Goal: Find specific page/section

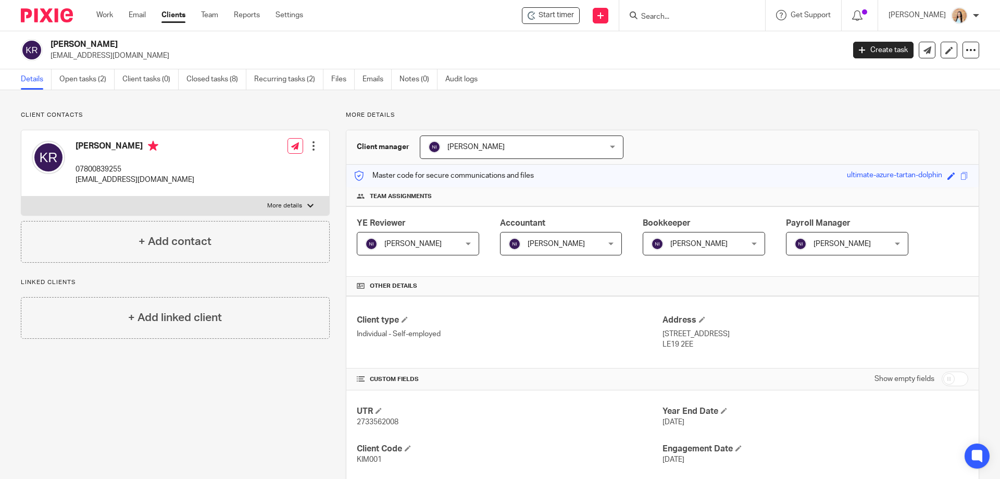
scroll to position [104, 0]
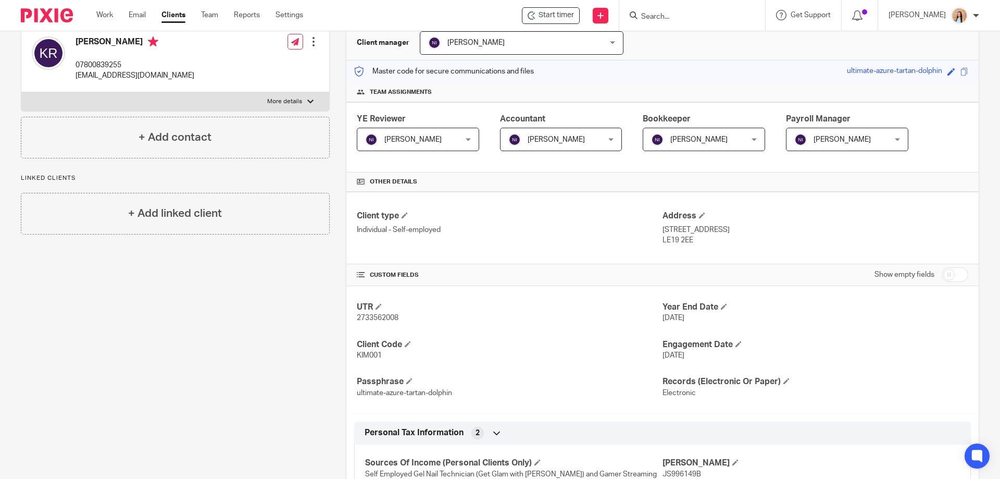
click at [370, 353] on span "KIM001" at bounding box center [369, 354] width 25 height 7
copy span "KIM001"
click at [187, 302] on div "Client contacts [PERSON_NAME] 07800839255 [EMAIL_ADDRESS][DOMAIN_NAME] Edit con…" at bounding box center [167, 354] width 325 height 694
click at [164, 370] on div "Client contacts Kim Remington 07800839255 xx.kimmi.xx@hotmail.co.uk Edit contac…" at bounding box center [167, 354] width 325 height 694
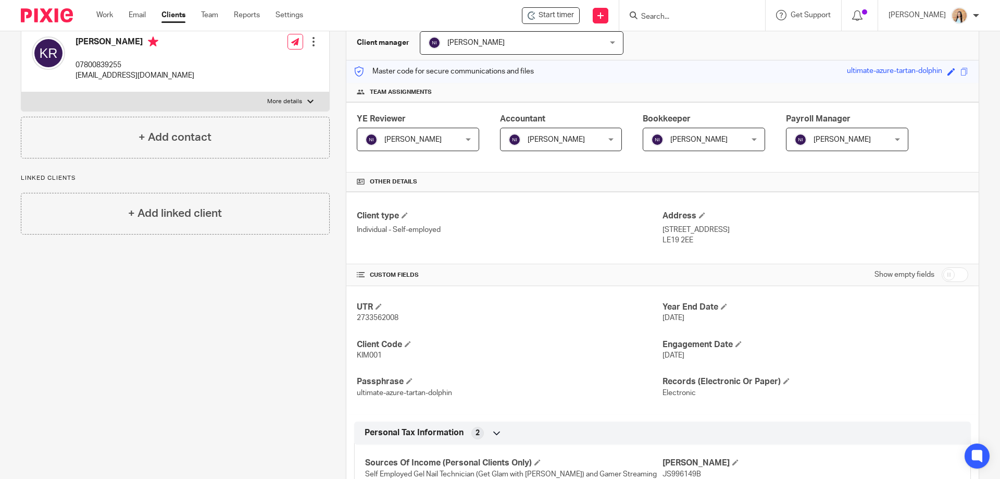
click at [154, 341] on div "Client contacts Kim Remington 07800839255 xx.kimmi.xx@hotmail.co.uk Edit contac…" at bounding box center [167, 354] width 325 height 694
click at [720, 15] on input "Search" at bounding box center [687, 16] width 94 height 9
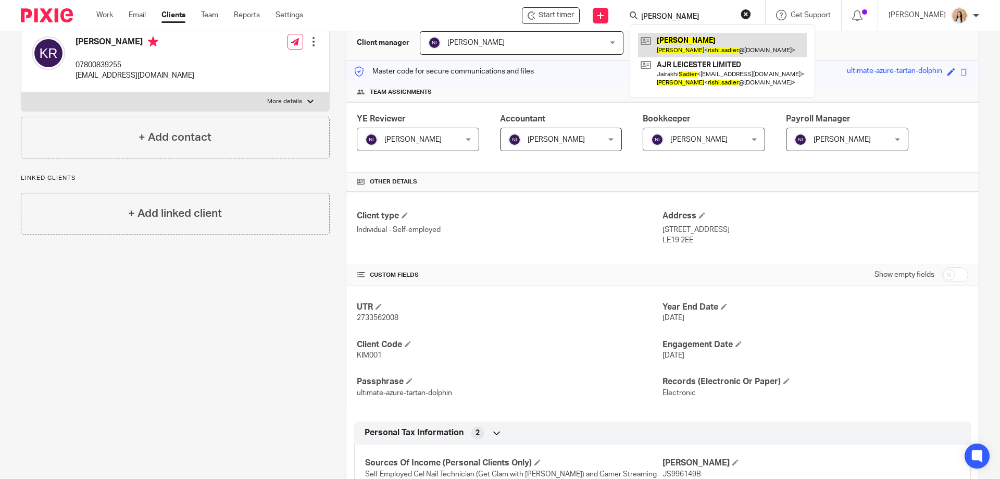
type input "rishi sadier"
click at [715, 41] on link at bounding box center [722, 45] width 169 height 24
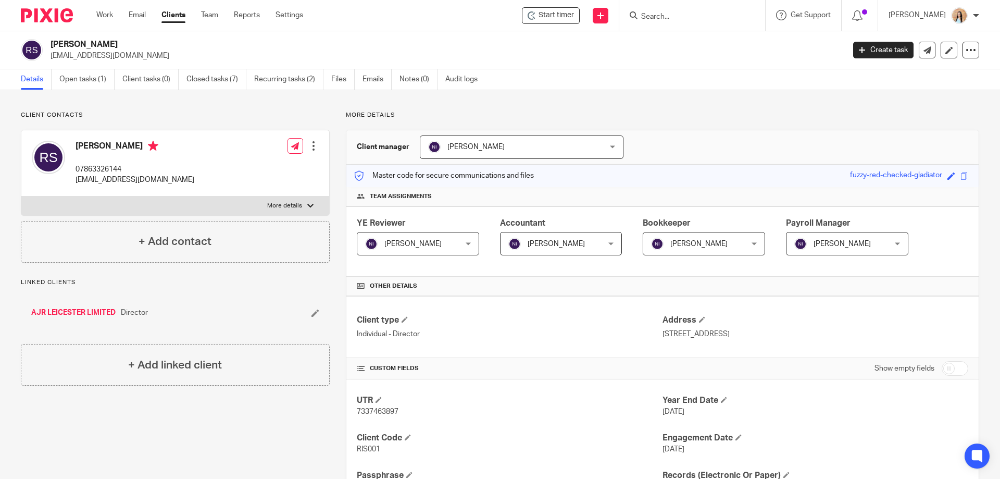
click at [982, 190] on div "Client contacts Rishi Sadier 07863326144 rishi.sadier@hotmail.co.uk Edit contac…" at bounding box center [500, 422] width 1000 height 665
